Goal: Task Accomplishment & Management: Manage account settings

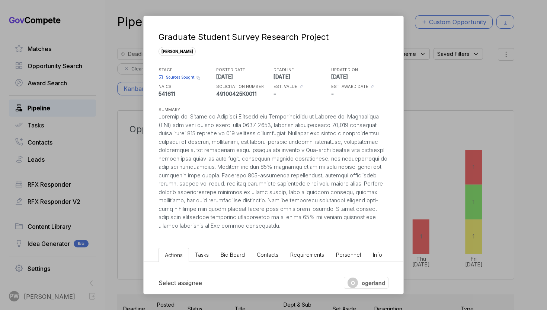
scroll to position [0, 80]
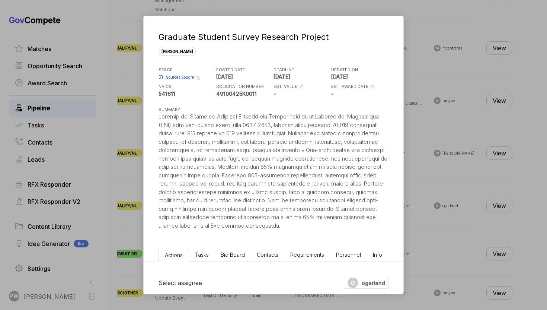
click at [132, 191] on div "Graduate Student Survey Research Project [PERSON_NAME] STAGE Sources Sought Cop…" at bounding box center [273, 155] width 547 height 310
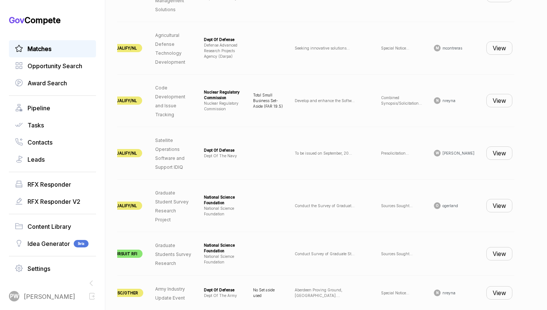
click at [63, 50] on link "Matches" at bounding box center [52, 48] width 75 height 9
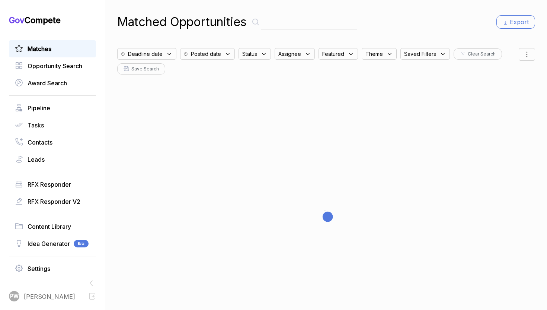
click at [292, 22] on input "text" at bounding box center [309, 22] width 96 height 15
paste input "49100425R0014"
type input "49100425R0014"
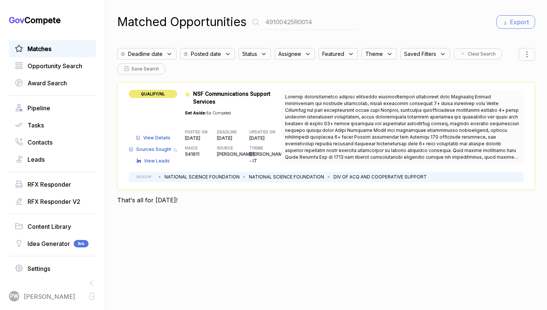
click at [162, 138] on span "View Details" at bounding box center [156, 137] width 27 height 7
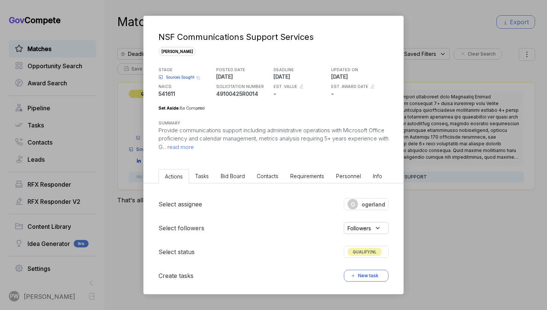
scroll to position [148, 0]
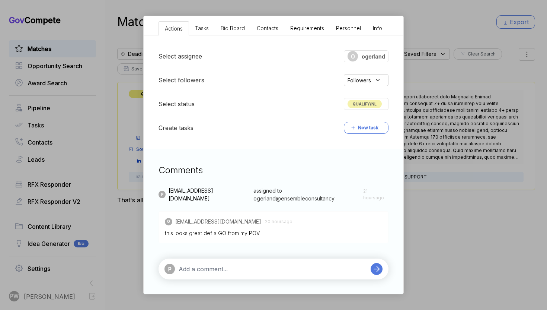
click at [230, 267] on textarea at bounding box center [273, 268] width 188 height 9
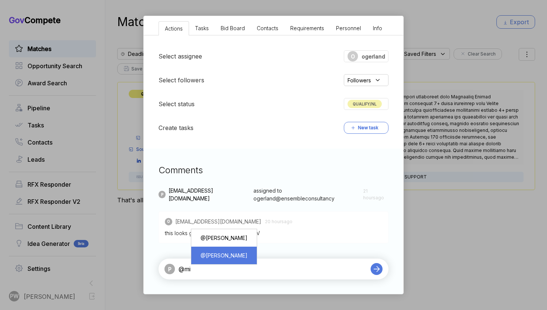
click at [240, 260] on div "@ [PERSON_NAME]" at bounding box center [224, 255] width 54 height 14
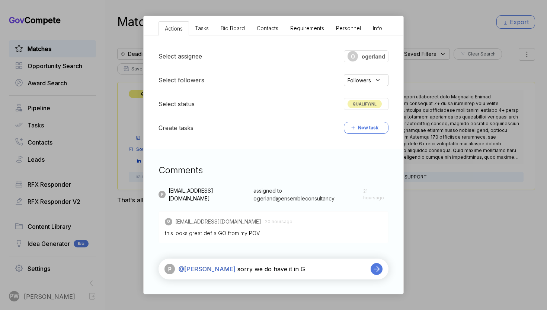
type textarea "@[PERSON_NAME] sorry we do have it in GC"
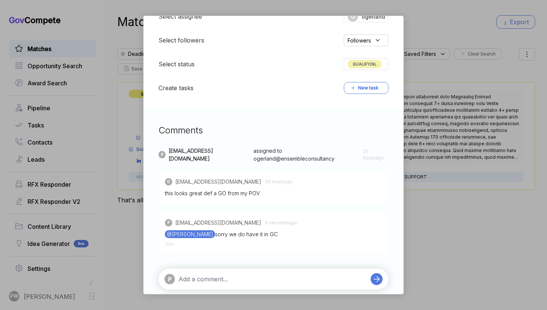
scroll to position [0, 0]
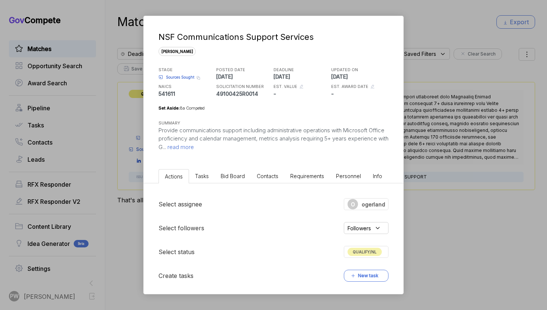
click at [236, 171] on li "Bid Board" at bounding box center [233, 176] width 36 height 14
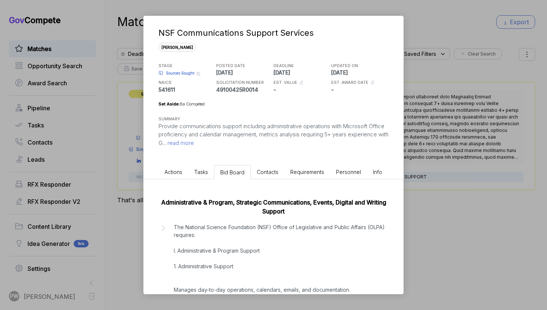
scroll to position [0, 0]
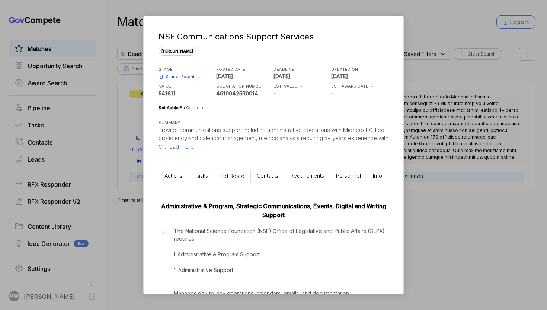
click at [171, 174] on span "Actions" at bounding box center [173, 175] width 18 height 6
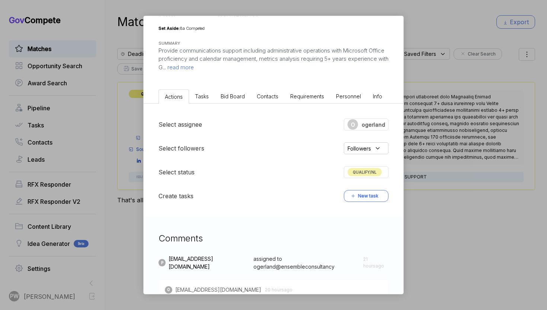
scroll to position [114, 0]
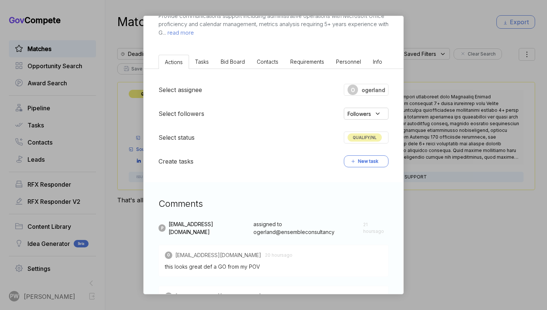
click at [362, 139] on span "QUALIFY/NL" at bounding box center [364, 137] width 34 height 8
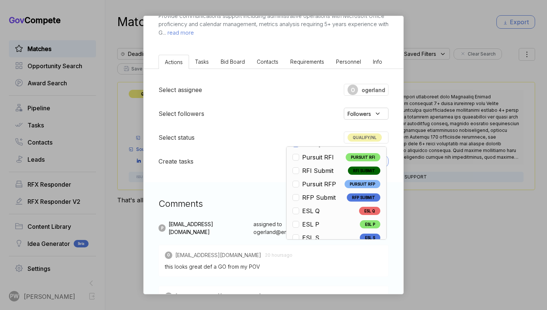
scroll to position [25, 0]
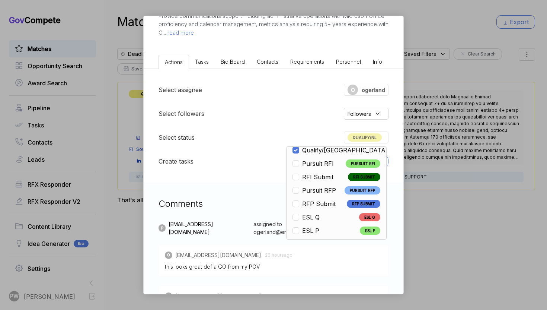
click at [316, 167] on span "Pursuit RFI" at bounding box center [318, 163] width 32 height 9
checkbox input "false"
checkbox input "true"
click at [458, 223] on div "NSF Communications Support Services [PERSON_NAME] STAGE Sources Sought Copy lin…" at bounding box center [273, 155] width 547 height 310
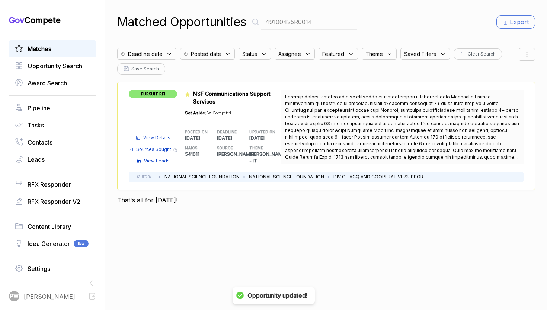
click at [41, 99] on div "Matches Opportunity Search Award Search Pipeline Tasks Contacts Leads RFX Respo…" at bounding box center [52, 158] width 87 height 237
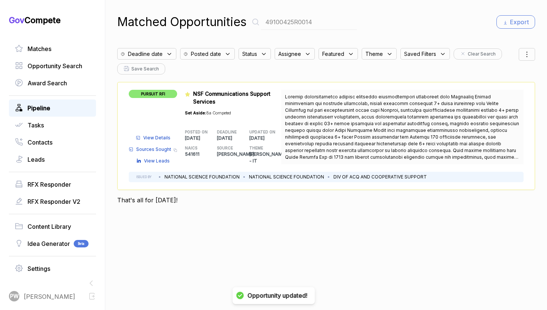
click at [42, 108] on span "Pipeline" at bounding box center [39, 107] width 23 height 9
